Goal: Complete application form: Complete application form

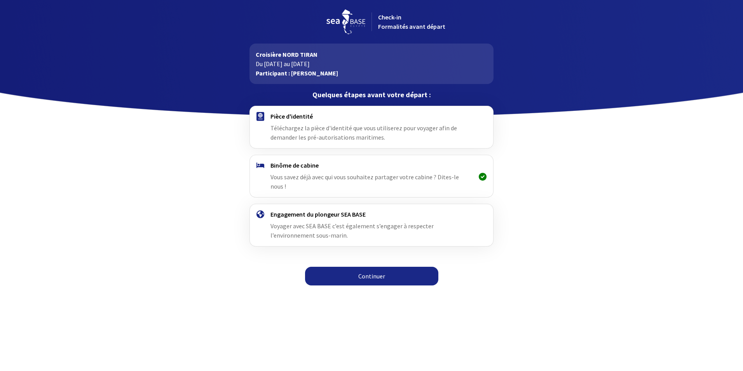
click at [370, 267] on link "Continuer" at bounding box center [371, 276] width 133 height 19
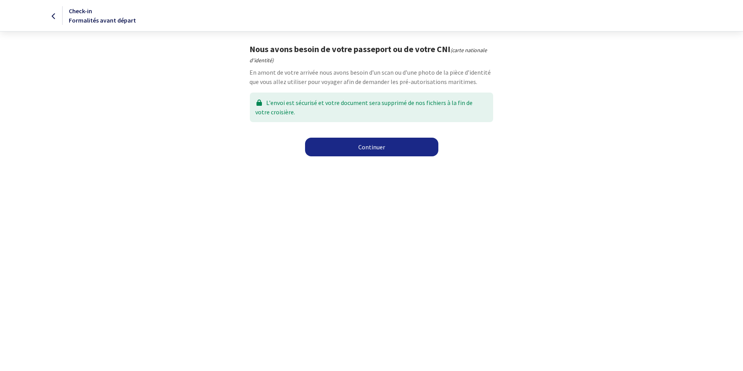
click at [367, 147] on link "Continuer" at bounding box center [371, 147] width 133 height 19
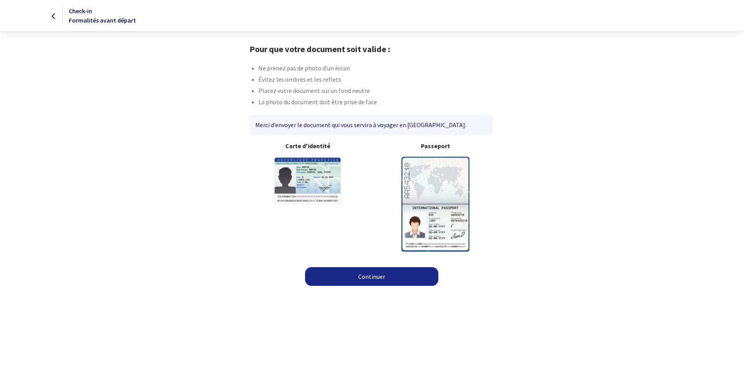
click at [439, 192] on img at bounding box center [436, 204] width 68 height 94
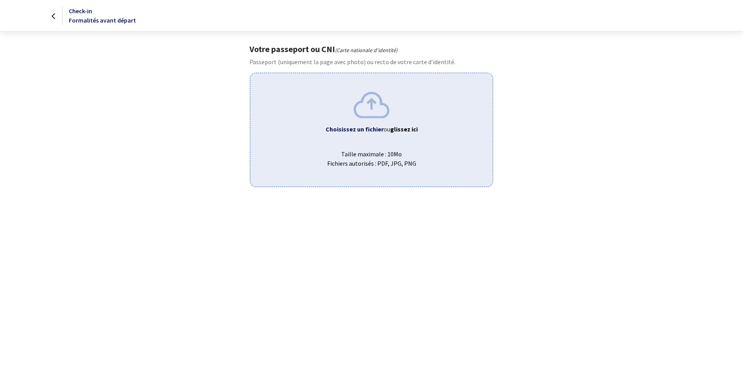
click at [374, 127] on b "Choisissez un fichier" at bounding box center [355, 129] width 58 height 8
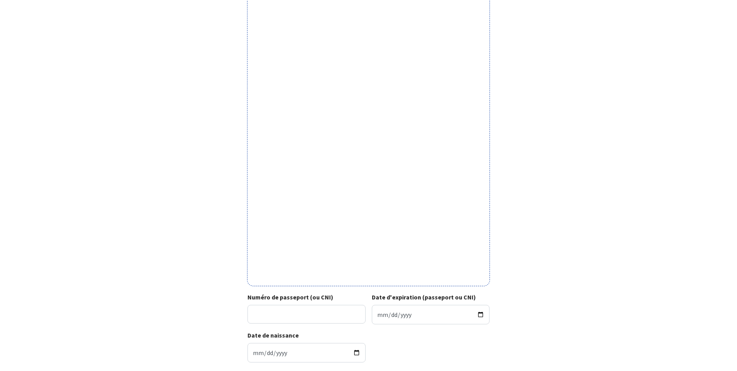
scroll to position [115, 0]
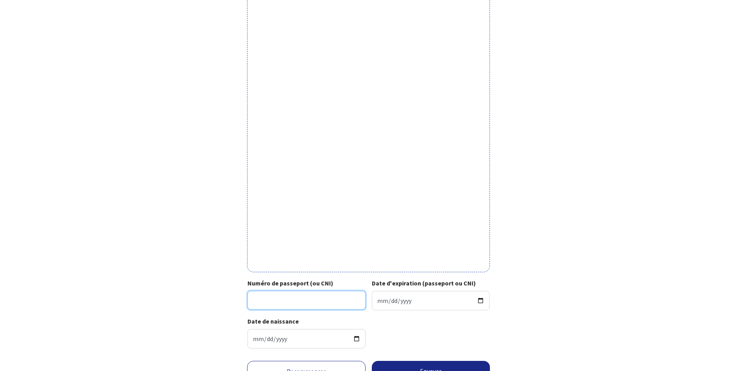
click at [271, 297] on input "Numéro de passeport (ou CNI)" at bounding box center [307, 300] width 118 height 19
type input "19AI36239"
click at [393, 295] on input "Date d'expiration (passeport ou CNI)" at bounding box center [431, 300] width 118 height 19
type input "[DATE]"
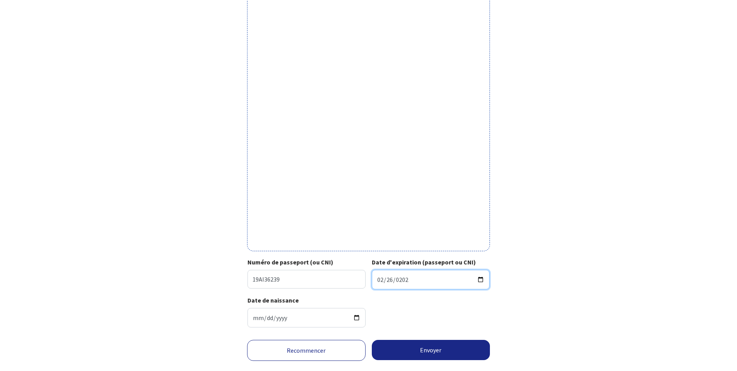
scroll to position [154, 0]
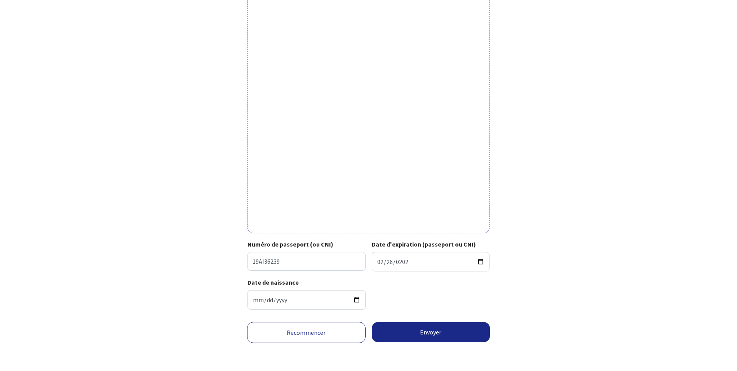
click at [451, 298] on div "Date de naissance 1960-04-27" at bounding box center [369, 297] width 242 height 38
click at [417, 330] on button "Envoyer" at bounding box center [431, 332] width 119 height 20
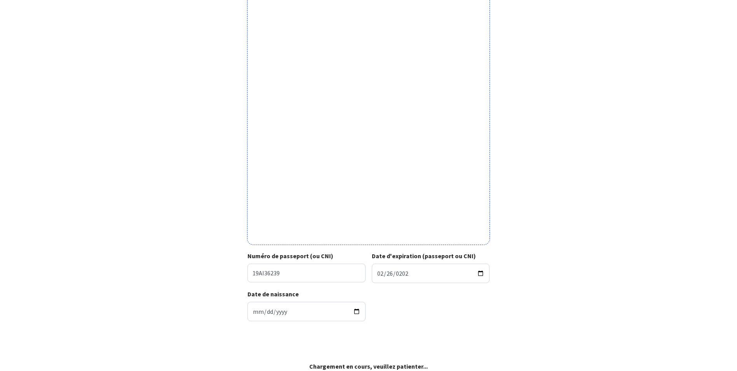
scroll to position [142, 0]
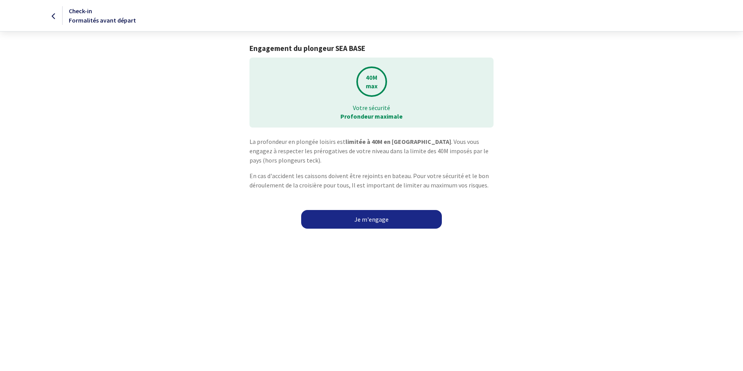
click at [365, 217] on link "Je m'engage" at bounding box center [371, 219] width 141 height 19
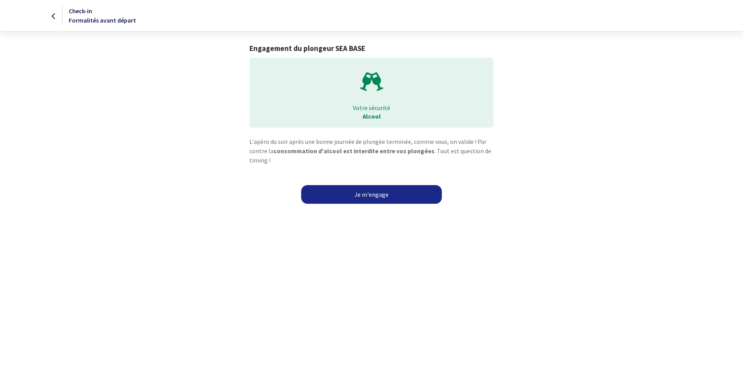
click at [377, 198] on link "Je m'engage" at bounding box center [371, 194] width 141 height 19
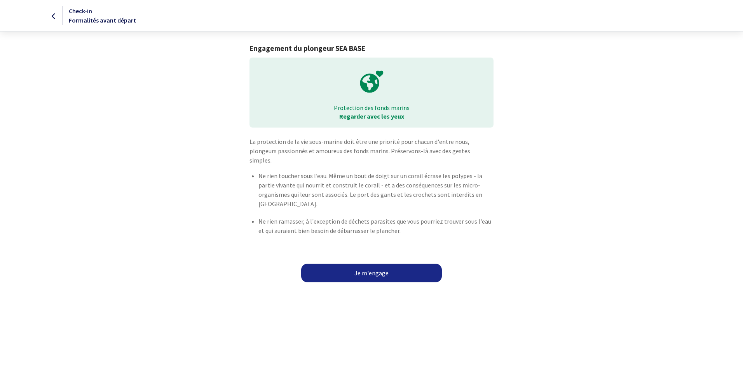
click at [378, 264] on link "Je m'engage" at bounding box center [371, 273] width 141 height 19
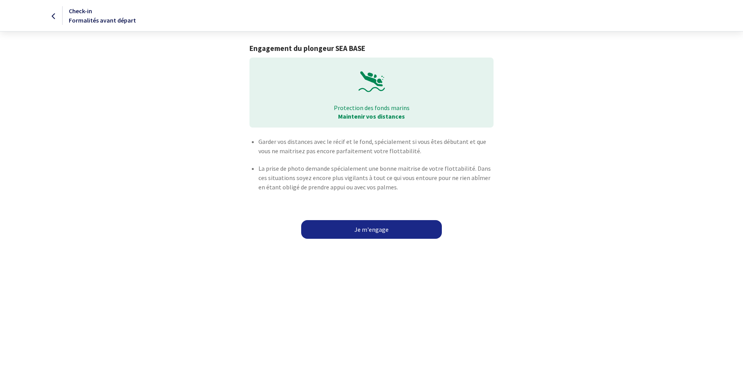
click at [365, 231] on link "Je m'engage" at bounding box center [371, 229] width 141 height 19
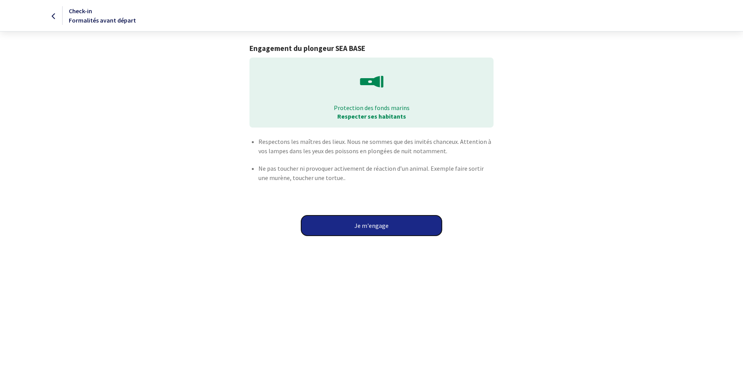
click at [371, 221] on button "Je m'engage" at bounding box center [371, 225] width 141 height 20
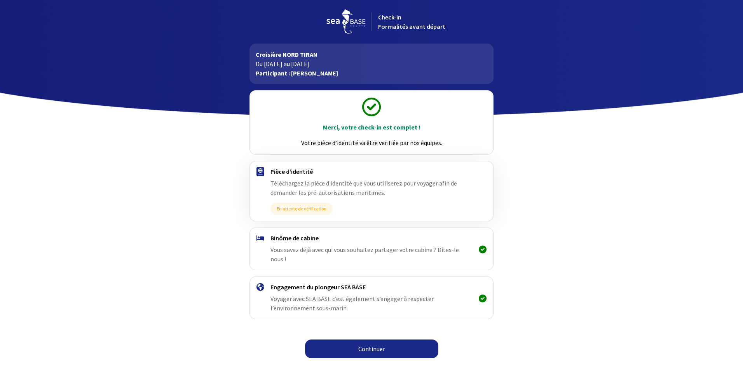
click at [304, 242] on div "Binôme de cabine Vous savez déjà avec qui vous souhaitez partager votre cabine …" at bounding box center [372, 249] width 202 height 30
click at [362, 339] on link "Continuer" at bounding box center [371, 348] width 133 height 19
click at [375, 339] on link "Continuer" at bounding box center [371, 348] width 133 height 19
click at [365, 344] on link "Continuer" at bounding box center [371, 348] width 133 height 19
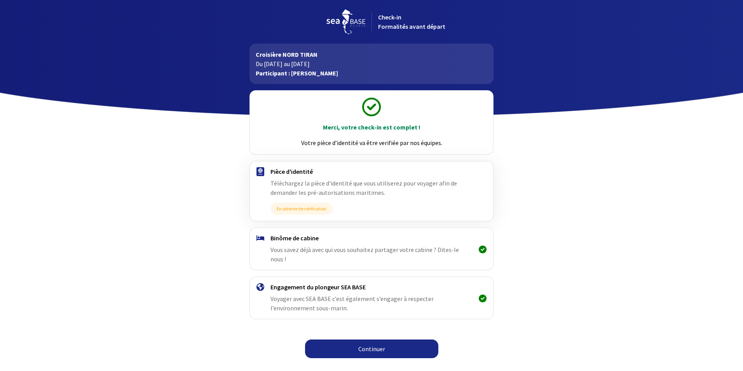
click at [301, 239] on h4 "Binôme de cabine" at bounding box center [372, 238] width 202 height 8
drag, startPoint x: 301, startPoint y: 239, endPoint x: 376, endPoint y: 250, distance: 75.7
click at [376, 250] on span "Vous savez déjà avec qui vous souhaitez partager votre cabine ? Dites-le nous !" at bounding box center [365, 254] width 189 height 17
click at [301, 173] on h4 "Pièce d'identité" at bounding box center [372, 172] width 202 height 8
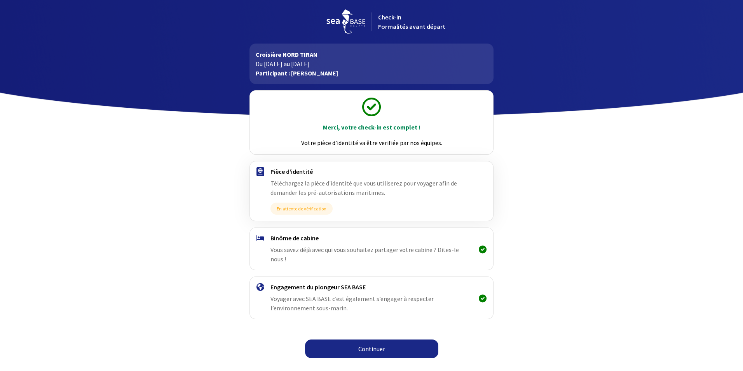
click at [300, 189] on span "Téléchargez la pièce d'identité que vous utiliserez pour voyager afin de demand…" at bounding box center [364, 187] width 187 height 17
drag, startPoint x: 300, startPoint y: 189, endPoint x: 303, endPoint y: 185, distance: 4.1
click at [302, 187] on span "Téléchargez la pièce d'identité que vous utiliserez pour voyager afin de demand…" at bounding box center [364, 187] width 187 height 17
click at [304, 185] on span "Téléchargez la pièce d'identité que vous utiliserez pour voyager afin de demand…" at bounding box center [364, 187] width 187 height 17
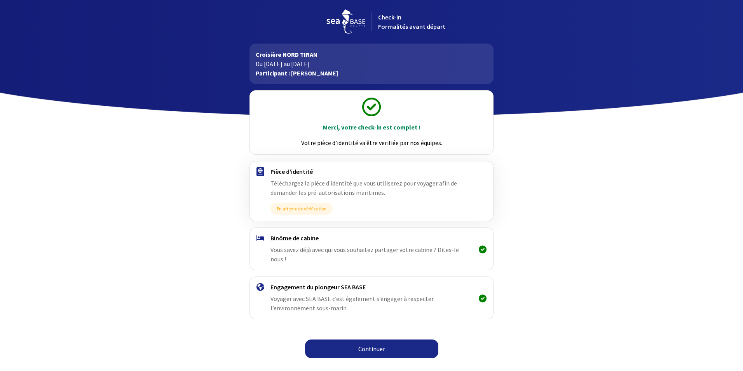
drag, startPoint x: 304, startPoint y: 185, endPoint x: 566, endPoint y: 209, distance: 263.4
click at [566, 209] on div "Merci, votre check-in est complet ! Votre pièce d’identité va être verifiée par…" at bounding box center [371, 223] width 439 height 279
click at [363, 342] on link "Continuer" at bounding box center [371, 348] width 133 height 19
click at [386, 340] on link "Continuer" at bounding box center [371, 348] width 133 height 19
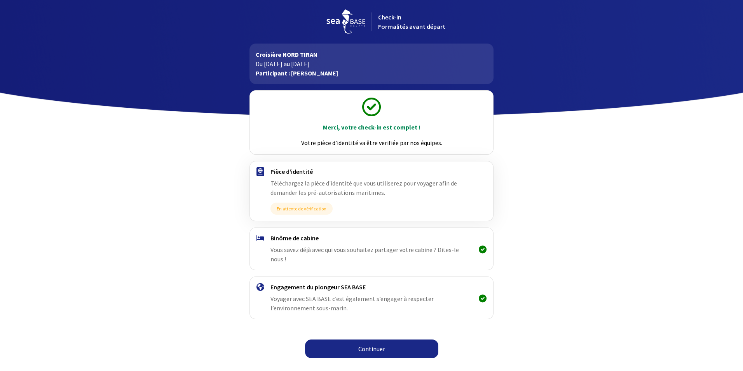
click at [386, 340] on link "Continuer" at bounding box center [371, 348] width 133 height 19
click at [370, 339] on link "Continuer" at bounding box center [371, 348] width 133 height 19
click at [372, 341] on link "Continuer" at bounding box center [371, 348] width 133 height 19
